Goal: Information Seeking & Learning: Learn about a topic

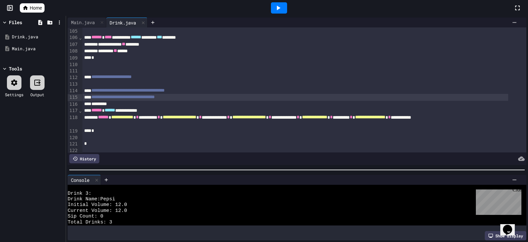
scroll to position [707, 0]
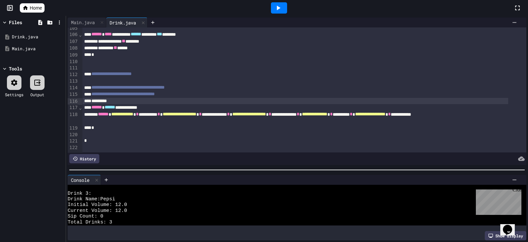
click at [89, 98] on div "*********" at bounding box center [295, 101] width 427 height 7
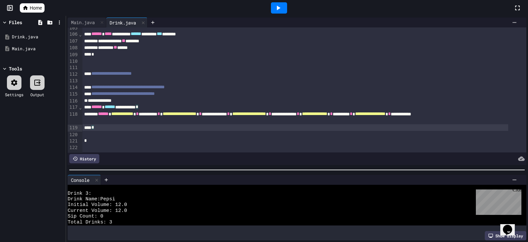
click at [105, 124] on div "*" at bounding box center [295, 127] width 427 height 7
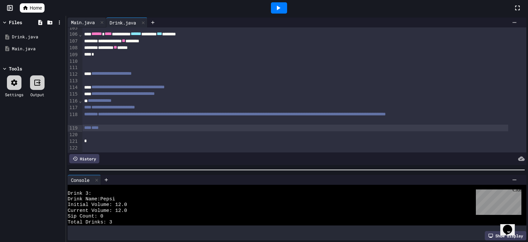
click at [78, 25] on div "Main.java" at bounding box center [83, 22] width 30 height 7
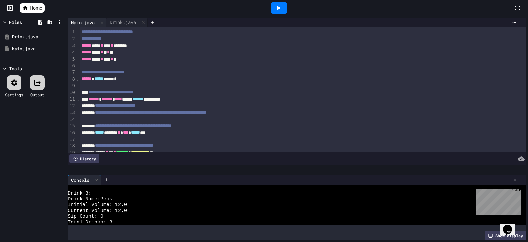
click at [273, 9] on div at bounding box center [279, 7] width 16 height 11
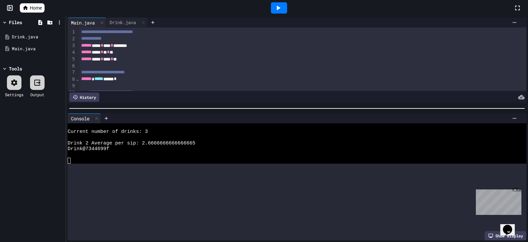
scroll to position [0, 0]
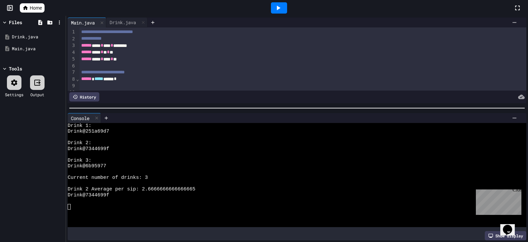
click at [240, 105] on div at bounding box center [297, 108] width 462 height 7
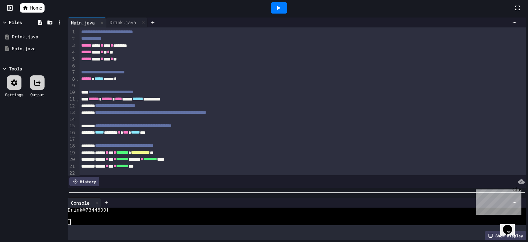
scroll to position [69, 0]
click at [236, 191] on div "**********" at bounding box center [297, 129] width 462 height 226
click at [124, 19] on div "Drink.java" at bounding box center [122, 22] width 33 height 7
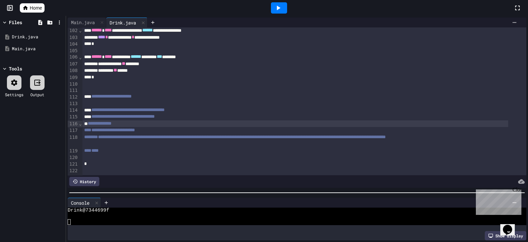
click at [98, 121] on span "**********" at bounding box center [100, 123] width 24 height 5
drag, startPoint x: 100, startPoint y: 113, endPoint x: 88, endPoint y: 113, distance: 12.6
click at [88, 120] on div "**********" at bounding box center [295, 123] width 427 height 7
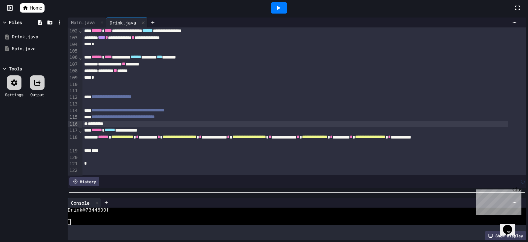
scroll to position [685, 0]
click at [103, 147] on div "****" at bounding box center [295, 150] width 427 height 7
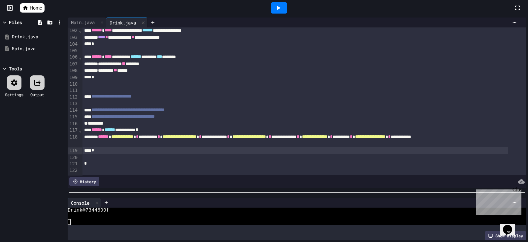
click at [277, 11] on icon at bounding box center [278, 8] width 8 height 8
click at [84, 23] on div "Main.java" at bounding box center [83, 22] width 30 height 7
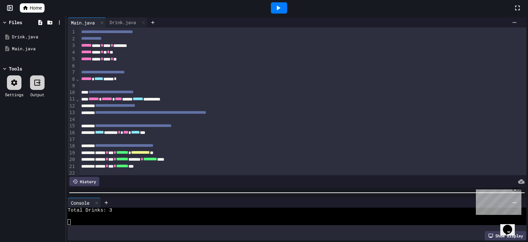
click at [275, 4] on icon at bounding box center [278, 8] width 8 height 8
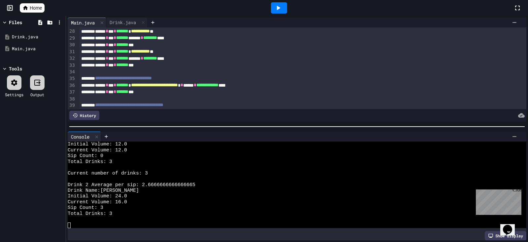
scroll to position [92, 0]
click at [291, 123] on div at bounding box center [297, 126] width 462 height 7
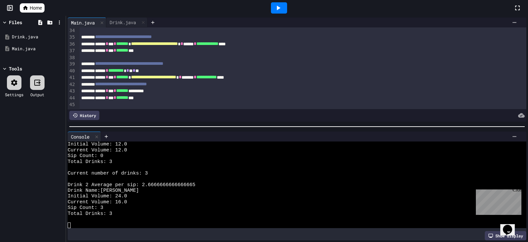
click at [519, 192] on div "Close" at bounding box center [517, 191] width 8 height 8
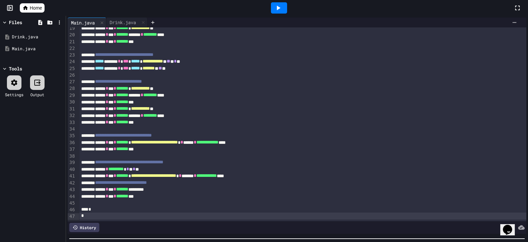
scroll to position [137, 0]
click at [240, 240] on div "**********" at bounding box center [297, 129] width 462 height 226
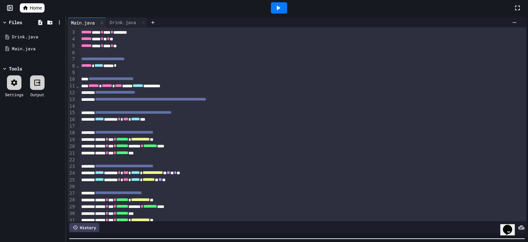
scroll to position [0, 0]
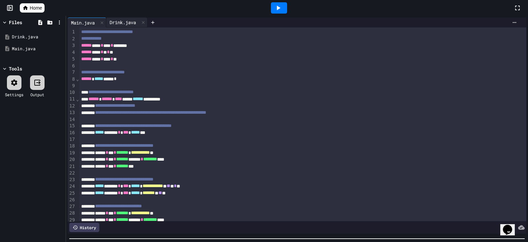
click at [122, 22] on div "Drink.java" at bounding box center [122, 22] width 33 height 7
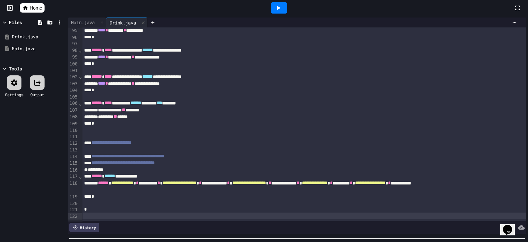
scroll to position [641, 0]
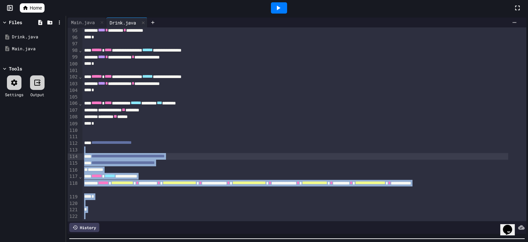
drag, startPoint x: 341, startPoint y: 207, endPoint x: 344, endPoint y: 140, distance: 67.4
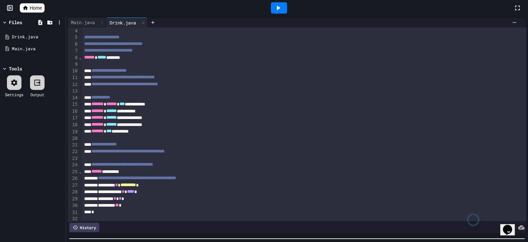
scroll to position [0, 0]
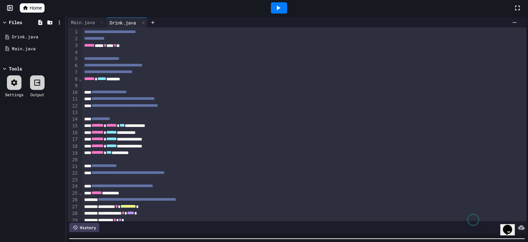
click at [31, 7] on span "Home" at bounding box center [36, 8] width 12 height 7
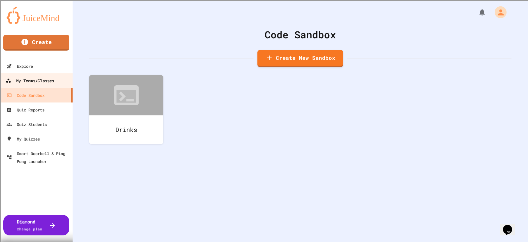
click at [39, 82] on div "My Teams/Classes" at bounding box center [30, 81] width 49 height 8
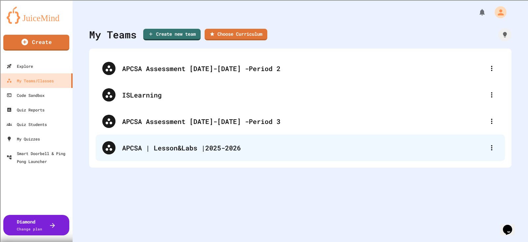
click at [212, 149] on div "APCSA | Lesson&Labs |2025-2026" at bounding box center [303, 148] width 363 height 10
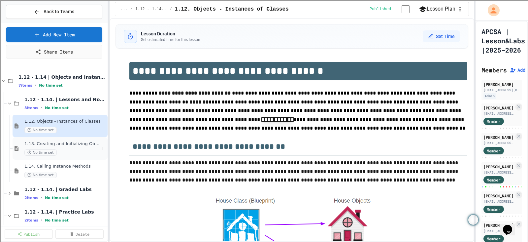
click at [79, 146] on span "1.13. Creating and Initializing Objects: Constructors" at bounding box center [61, 144] width 75 height 6
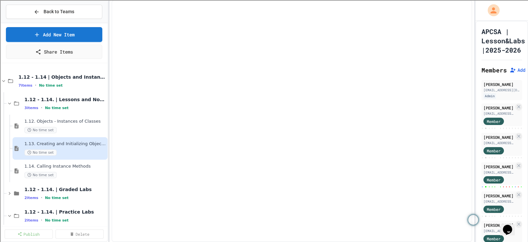
select select "***"
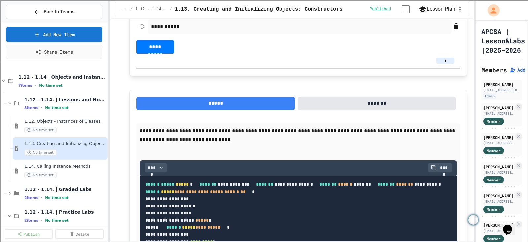
scroll to position [5407, 0]
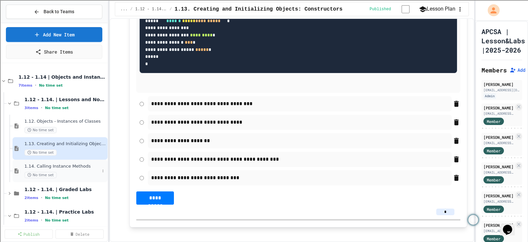
click at [69, 166] on span "1.14. Calling Instance Methods" at bounding box center [61, 166] width 75 height 6
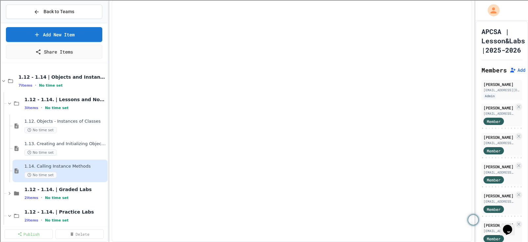
select select "***"
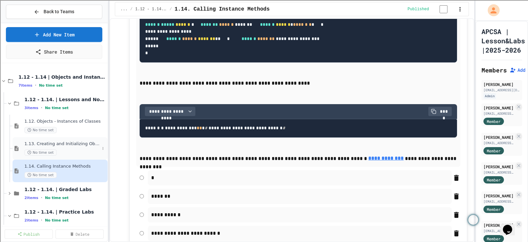
scroll to position [82, 0]
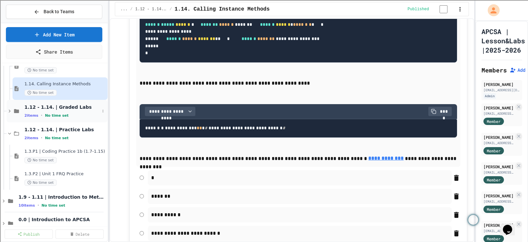
click at [64, 115] on div "2 items • No time set" at bounding box center [61, 115] width 75 height 5
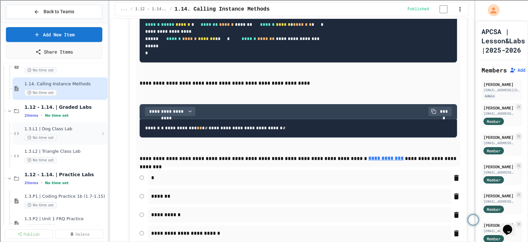
click at [56, 126] on span "1.3.L1 | Dog Class Lab" at bounding box center [61, 129] width 75 height 6
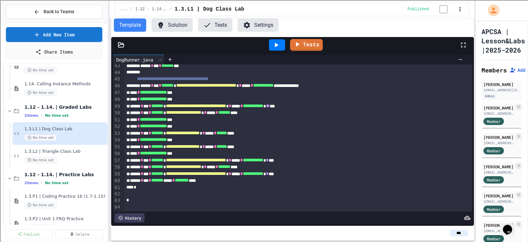
scroll to position [134, 0]
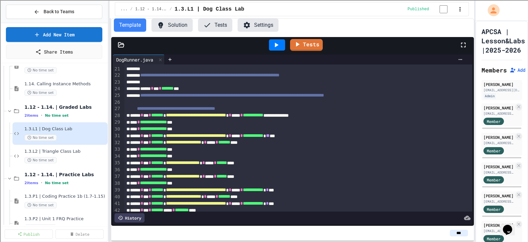
click at [175, 31] on button "Solution" at bounding box center [172, 24] width 41 height 13
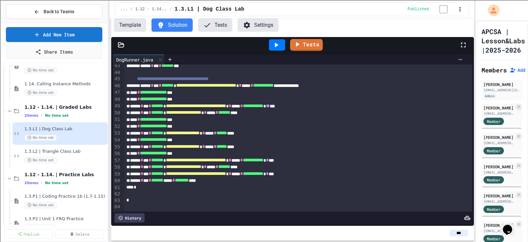
scroll to position [300, 0]
click at [74, 153] on span "1.3.L2 | Triangle Class Lab" at bounding box center [61, 152] width 75 height 6
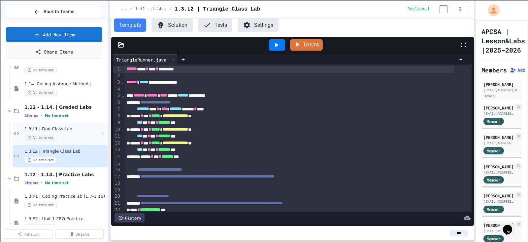
click at [69, 129] on span "1.3.L1 | Dog Class Lab" at bounding box center [61, 129] width 75 height 6
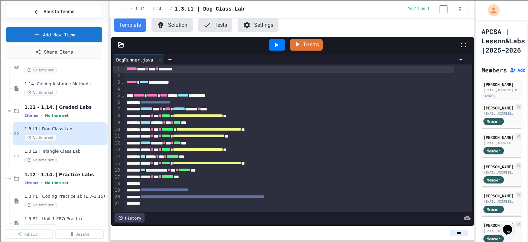
click at [177, 29] on button "Solution" at bounding box center [172, 24] width 41 height 13
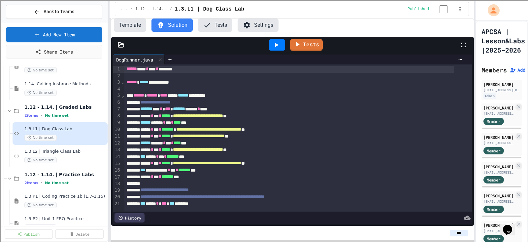
click at [120, 45] on icon at bounding box center [121, 45] width 7 height 7
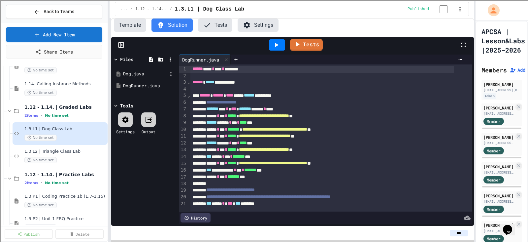
click at [129, 72] on div "Dog.java" at bounding box center [145, 74] width 44 height 7
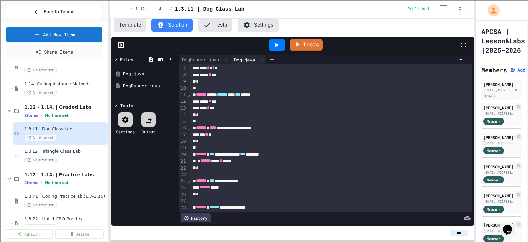
scroll to position [102, 0]
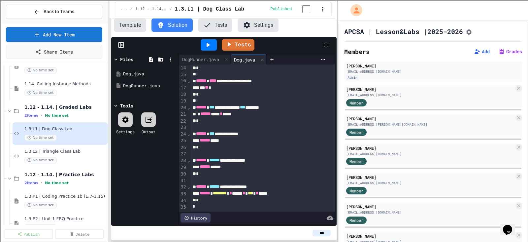
click at [337, 121] on div at bounding box center [337, 121] width 1 height 242
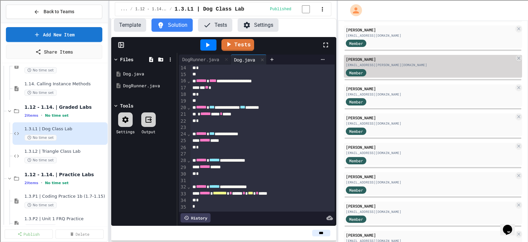
scroll to position [0, 0]
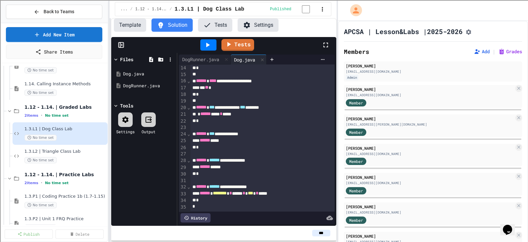
click at [132, 27] on button "Template" at bounding box center [130, 24] width 32 height 13
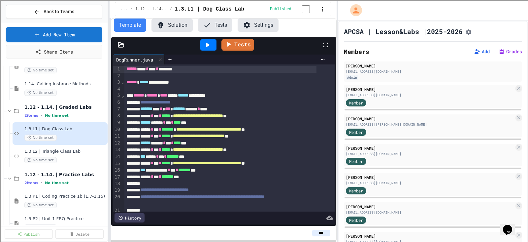
click at [180, 25] on button "Solution" at bounding box center [172, 24] width 41 height 13
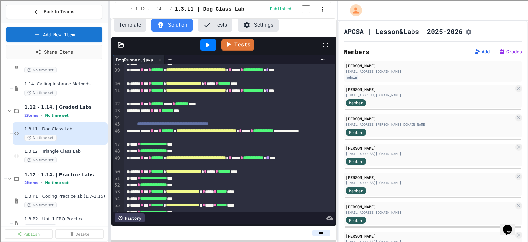
scroll to position [375, 0]
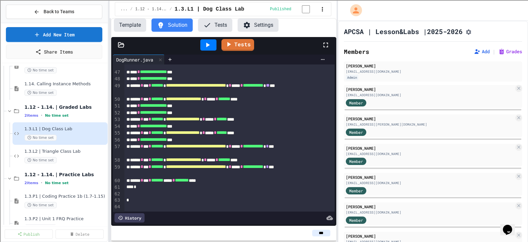
click at [125, 47] on div at bounding box center [121, 45] width 20 height 7
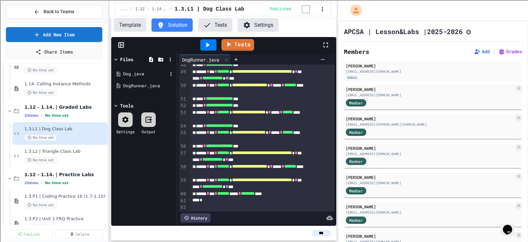
click at [140, 74] on div "Dog.java" at bounding box center [145, 74] width 44 height 7
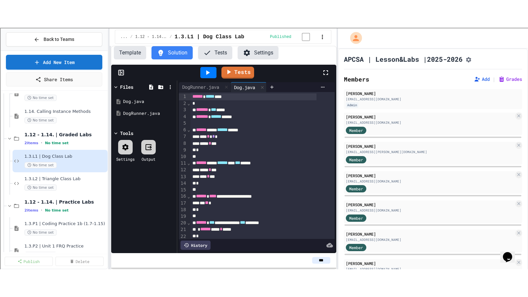
scroll to position [102, 0]
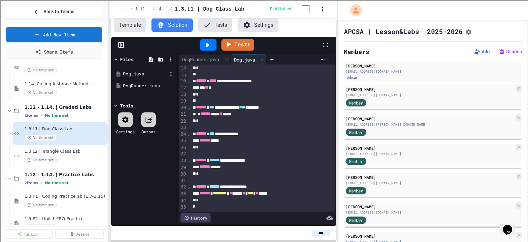
click at [142, 77] on div "Dog.java" at bounding box center [145, 74] width 44 height 7
click at [139, 86] on div "DogRunner.java" at bounding box center [145, 86] width 44 height 7
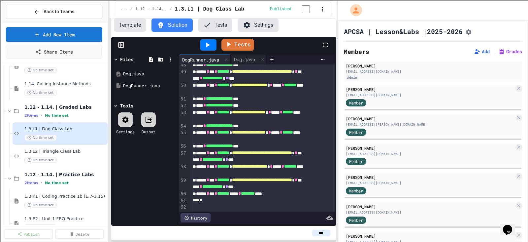
click at [328, 46] on icon at bounding box center [326, 45] width 8 height 8
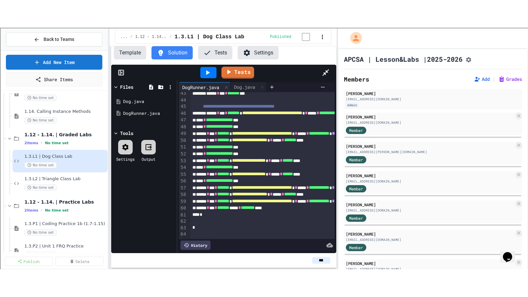
scroll to position [190, 0]
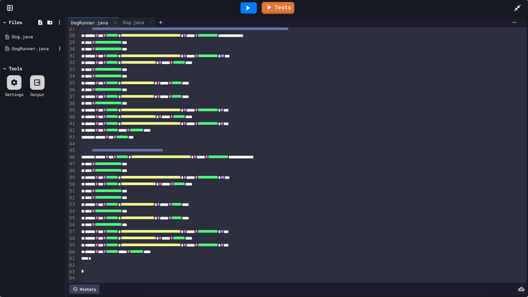
click at [20, 50] on div "DogRunner.java" at bounding box center [34, 49] width 44 height 7
click at [20, 40] on div "Dog.java" at bounding box center [34, 37] width 44 height 7
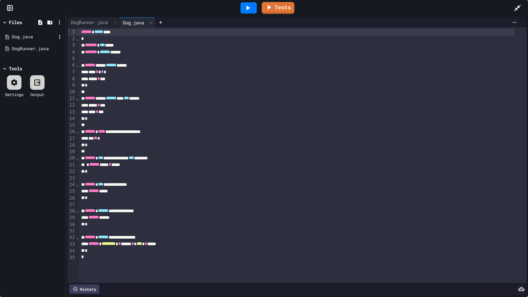
scroll to position [0, 0]
click at [25, 50] on div "DogRunner.java" at bounding box center [34, 49] width 44 height 7
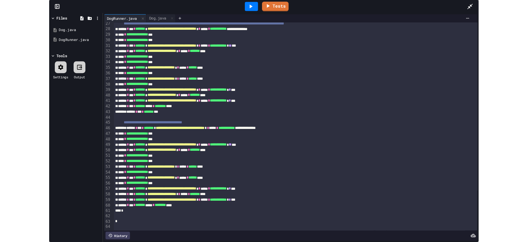
scroll to position [108, 0]
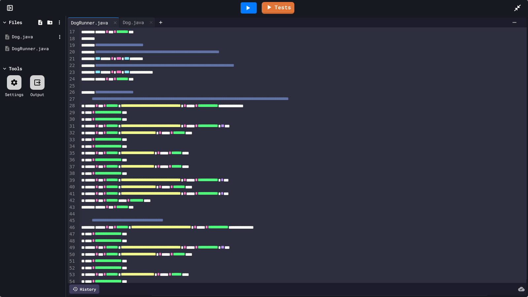
click at [22, 39] on div "Dog.java" at bounding box center [34, 37] width 44 height 7
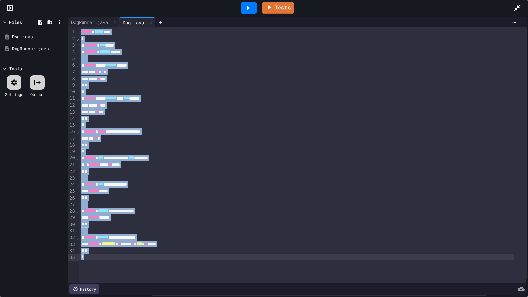
drag, startPoint x: 81, startPoint y: 31, endPoint x: 99, endPoint y: 263, distance: 231.9
click at [99, 241] on div "**********" at bounding box center [302, 155] width 447 height 256
drag, startPoint x: 80, startPoint y: 33, endPoint x: 277, endPoint y: 244, distance: 289.0
click at [127, 241] on div "**********" at bounding box center [302, 155] width 447 height 256
copy div "**********"
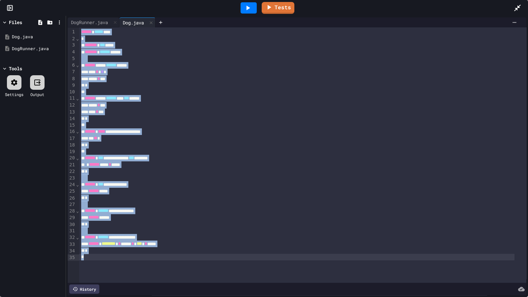
click at [518, 10] on icon at bounding box center [518, 8] width 8 height 8
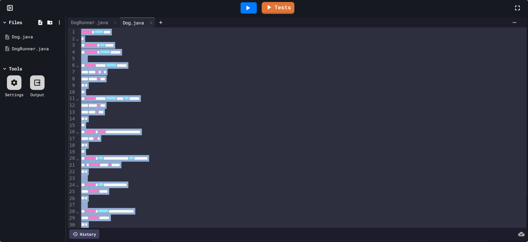
scroll to position [2040, 0]
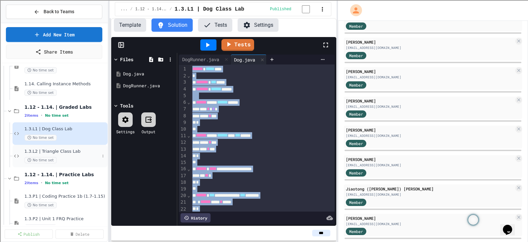
click at [79, 157] on div "No time set" at bounding box center [61, 160] width 75 height 6
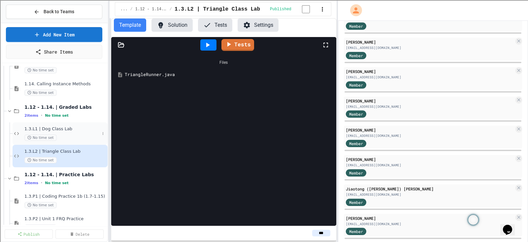
click at [71, 136] on div "No time set" at bounding box center [61, 137] width 75 height 6
